Goal: Task Accomplishment & Management: Use online tool/utility

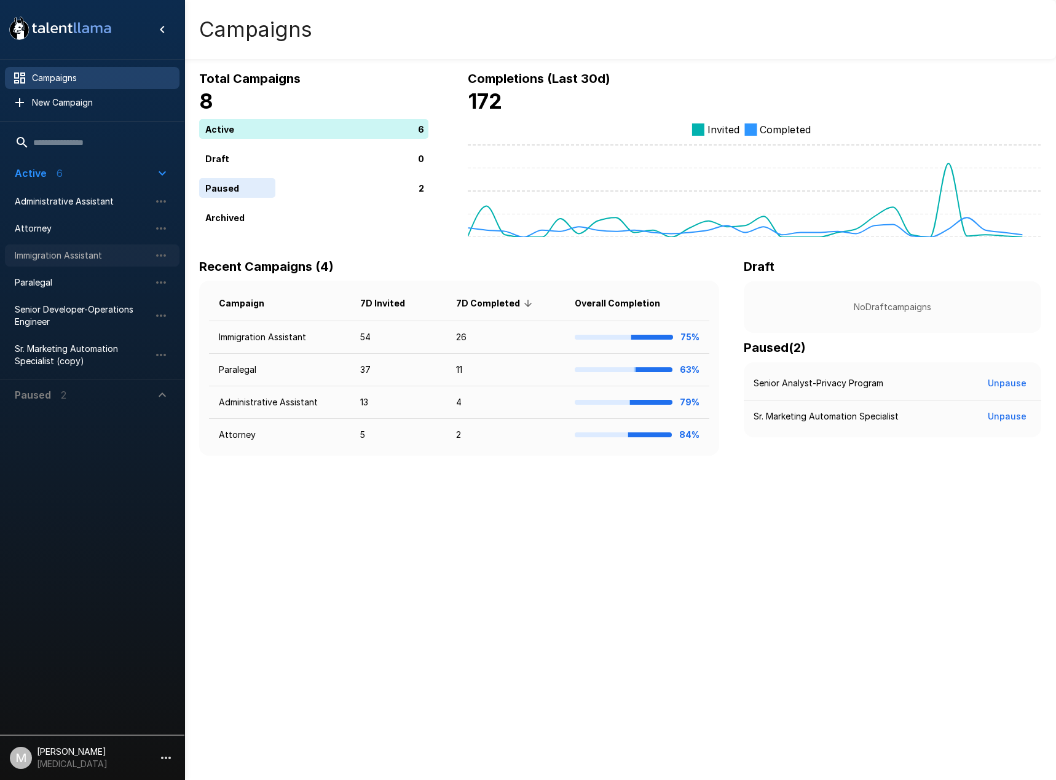
click at [47, 251] on span "Immigration Assistant" at bounding box center [82, 256] width 135 height 12
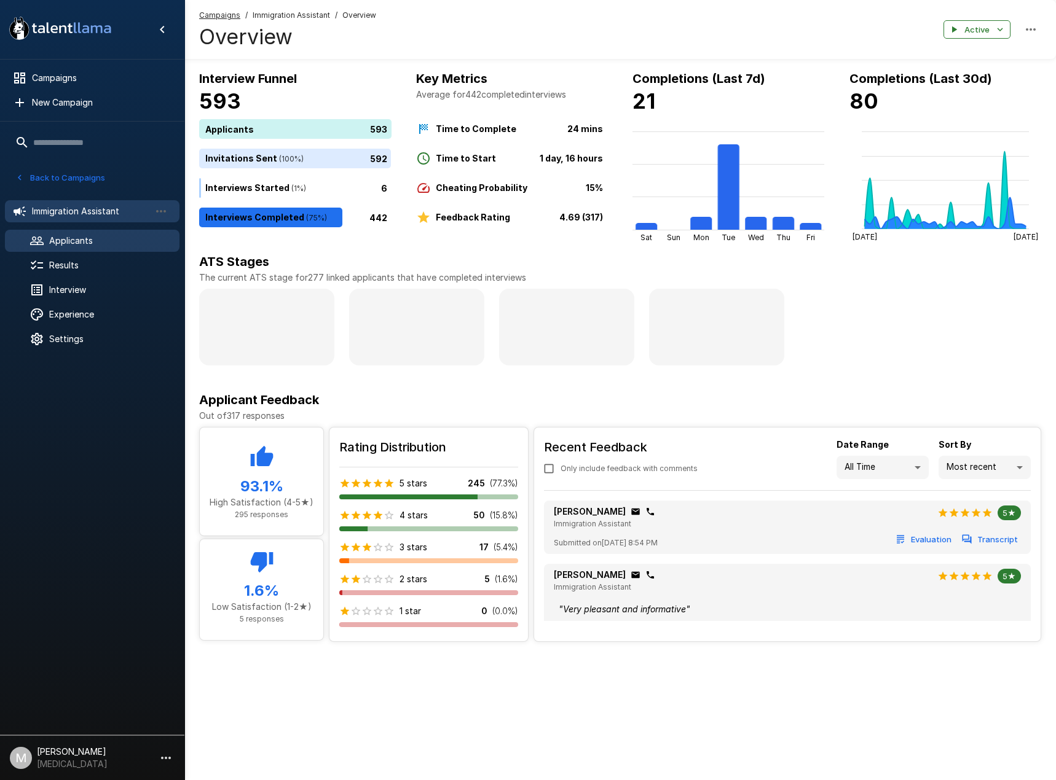
click at [110, 242] on span "Applicants" at bounding box center [109, 241] width 120 height 12
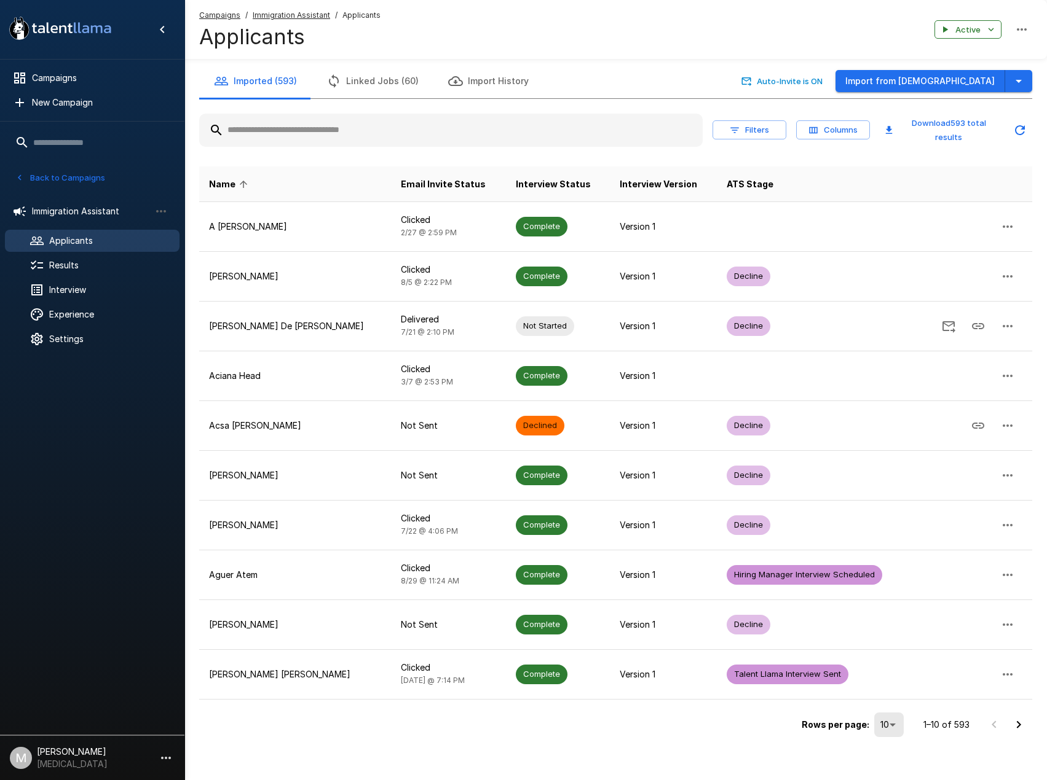
click at [331, 126] on input "text" at bounding box center [450, 130] width 503 height 22
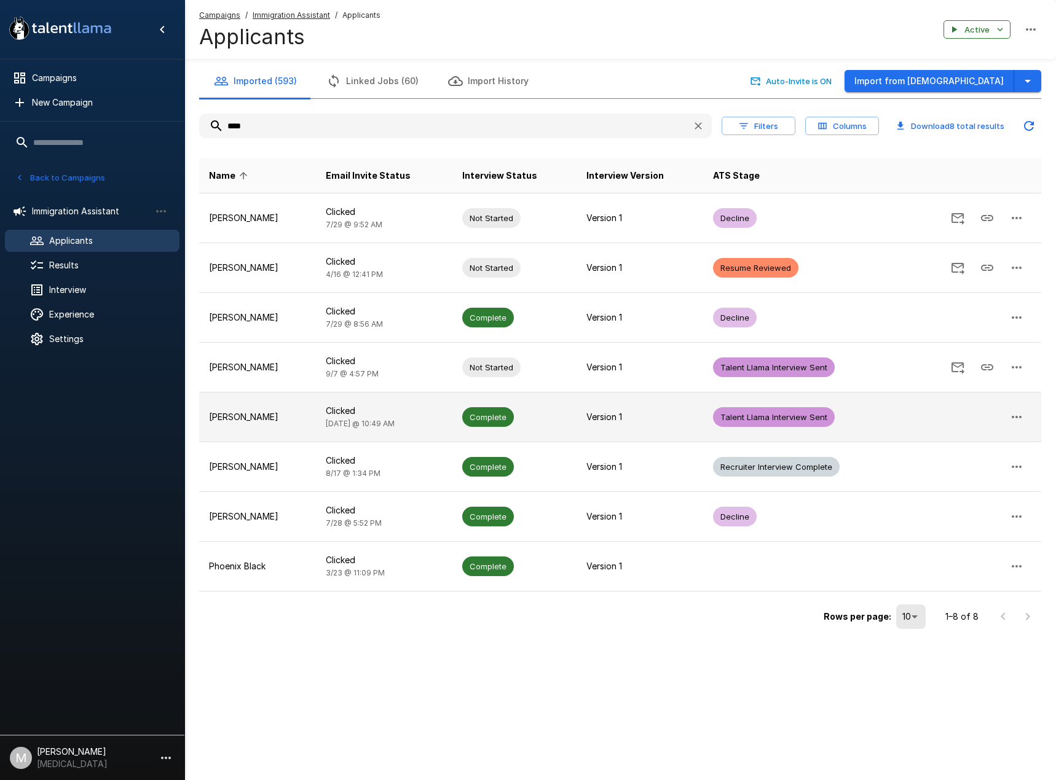
type input "****"
click at [434, 423] on td "Clicked [DATE] @ 10:49 AM" at bounding box center [384, 418] width 136 height 50
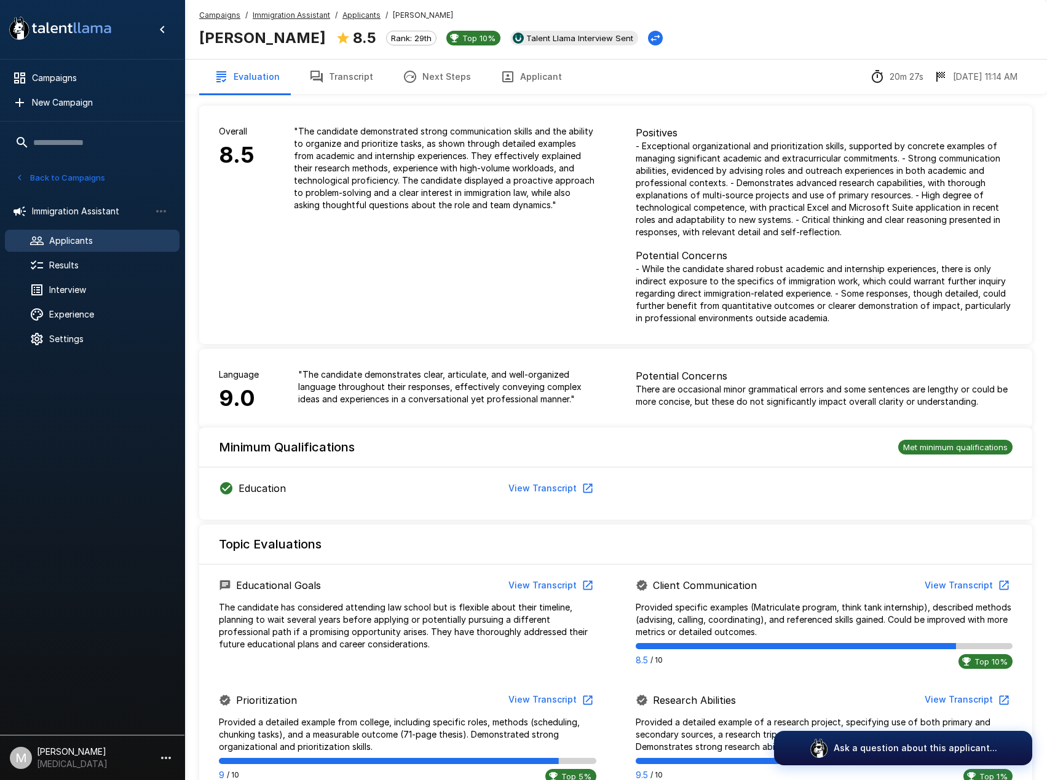
click at [334, 73] on button "Transcript" at bounding box center [340, 77] width 93 height 34
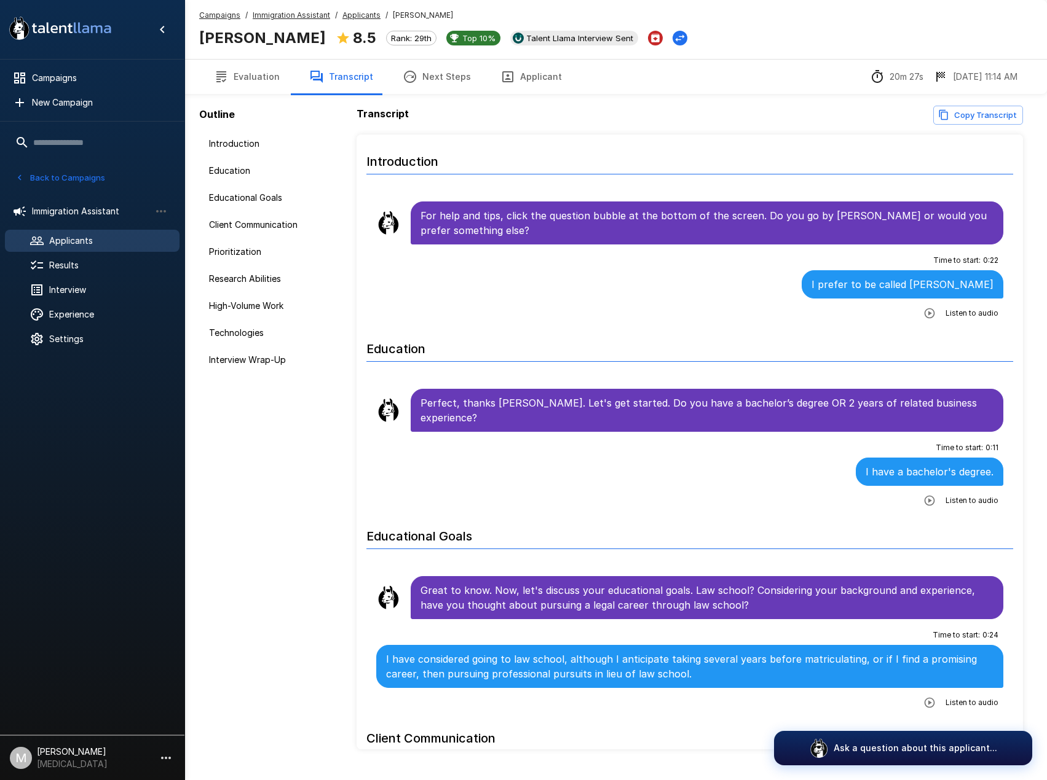
click at [543, 81] on button "Applicant" at bounding box center [530, 77] width 91 height 34
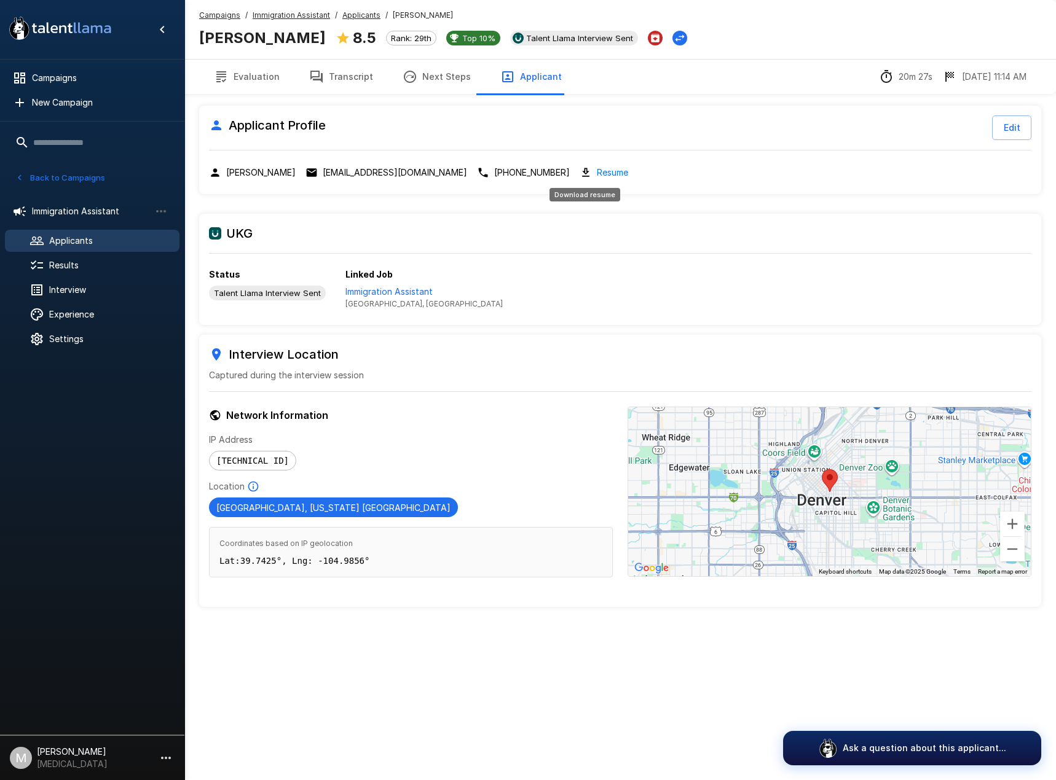
click at [599, 172] on link "Resume" at bounding box center [612, 172] width 31 height 14
drag, startPoint x: 332, startPoint y: 74, endPoint x: 349, endPoint y: 81, distance: 17.7
click at [333, 74] on button "Transcript" at bounding box center [340, 77] width 93 height 34
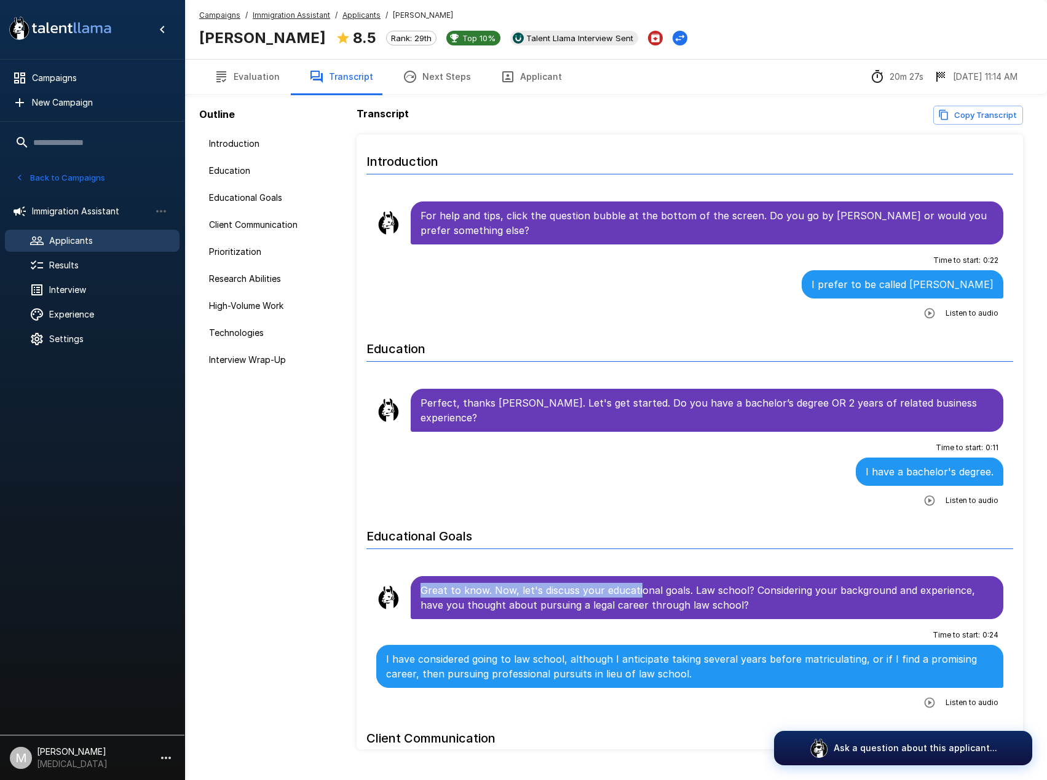
drag, startPoint x: 590, startPoint y: 570, endPoint x: 377, endPoint y: 551, distance: 214.2
click at [374, 574] on li "Great to know. Now, let's discuss your educational goals. Law school? Consideri…" at bounding box center [689, 598] width 647 height 48
click at [400, 491] on div "Time to start : 0 : 11 I have a bachelor's degree. Listen to audio" at bounding box center [689, 474] width 627 height 73
click at [505, 93] on button "Applicant" at bounding box center [530, 77] width 91 height 34
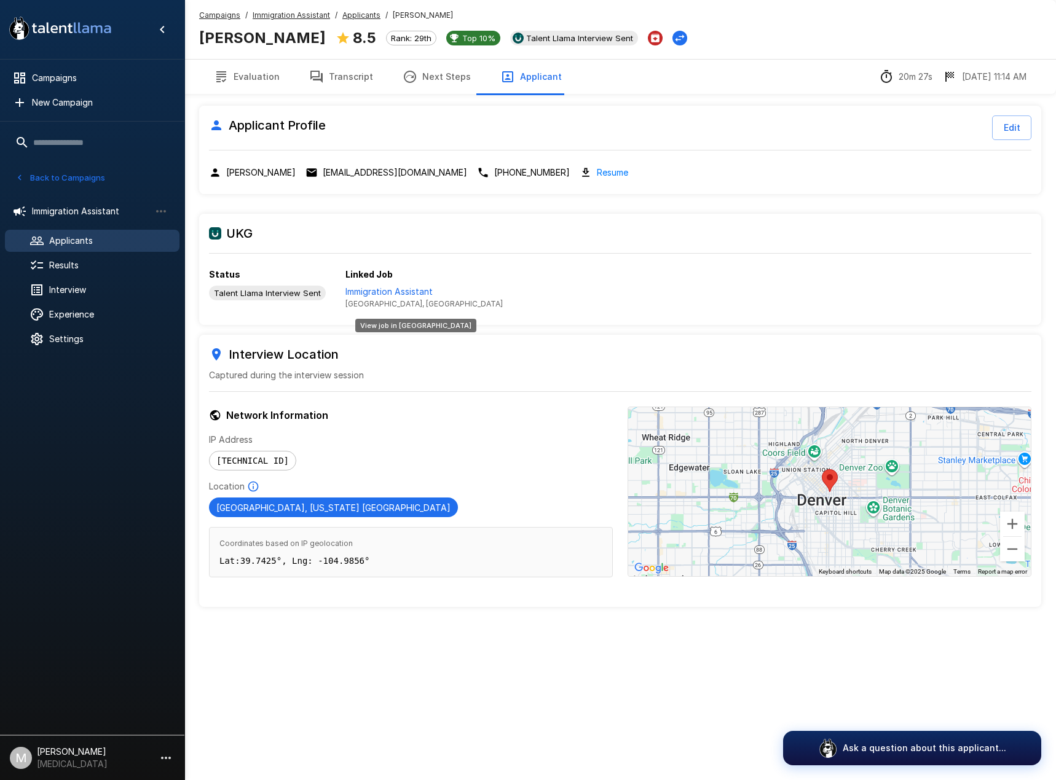
click at [406, 290] on p "Immigration Assistant" at bounding box center [423, 292] width 157 height 12
